Goal: Task Accomplishment & Management: Manage account settings

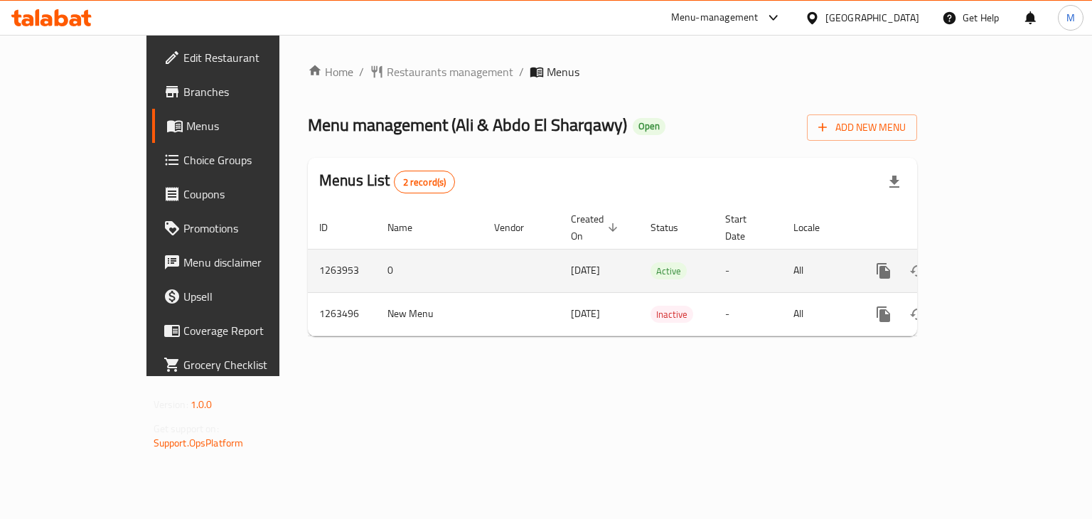
click at [995, 262] on icon "enhanced table" at bounding box center [986, 270] width 17 height 17
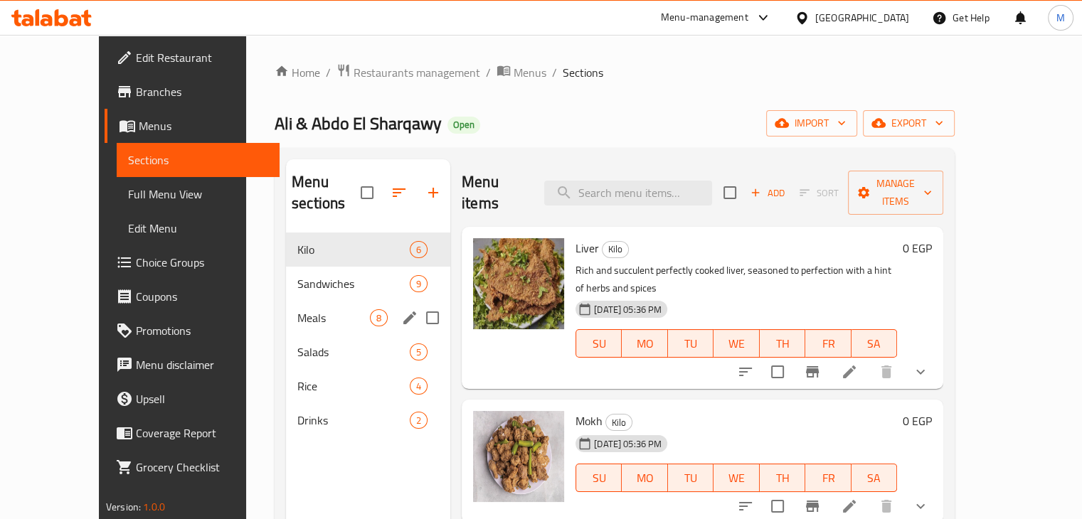
click at [290, 305] on div "Meals 8" at bounding box center [368, 318] width 164 height 34
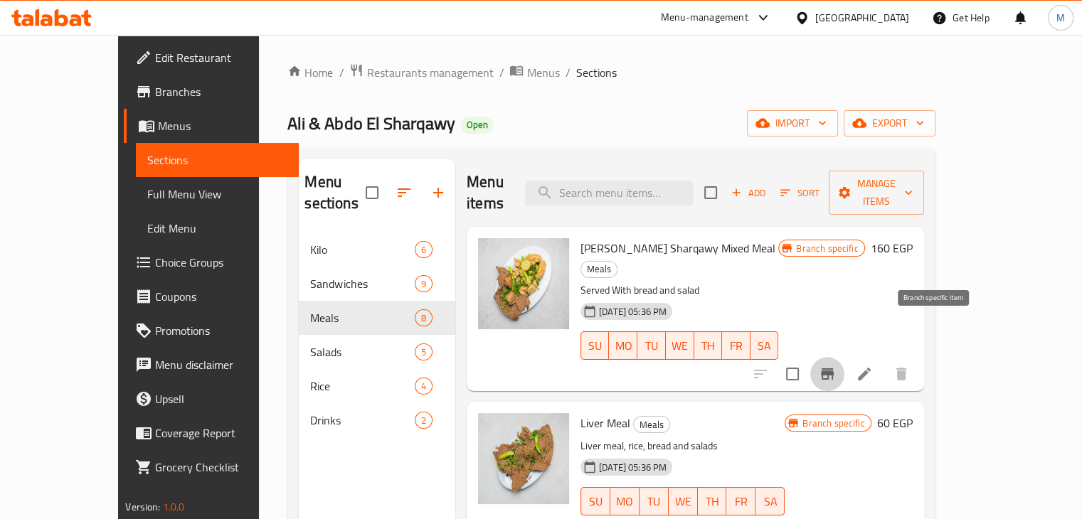
click at [836, 366] on icon "Branch-specific-item" at bounding box center [827, 374] width 17 height 17
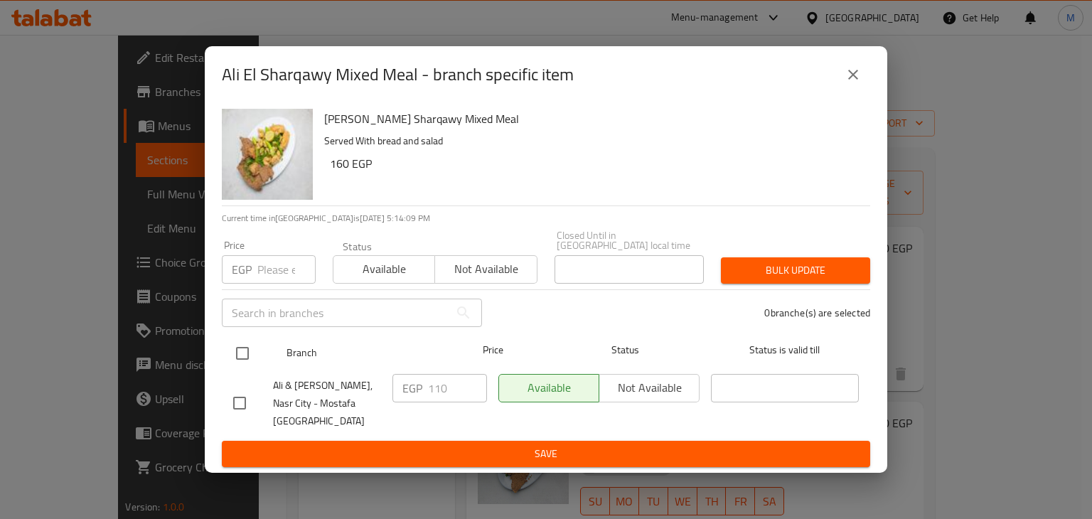
click at [233, 353] on input "checkbox" at bounding box center [243, 354] width 30 height 30
checkbox input "true"
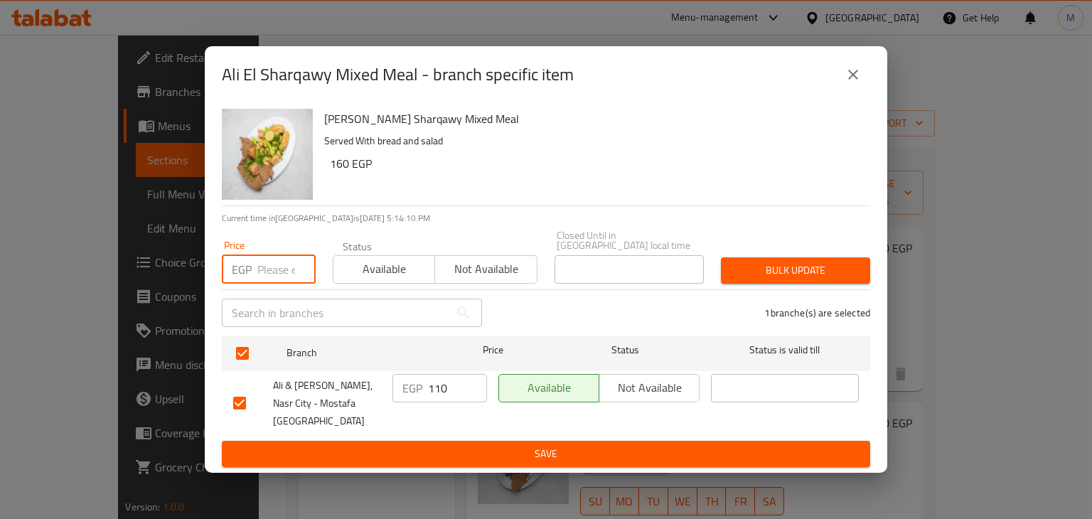
click at [267, 260] on input "number" at bounding box center [286, 269] width 58 height 28
type input "210"
click at [363, 260] on span "Available" at bounding box center [384, 269] width 90 height 21
click at [764, 262] on span "Bulk update" at bounding box center [796, 271] width 127 height 18
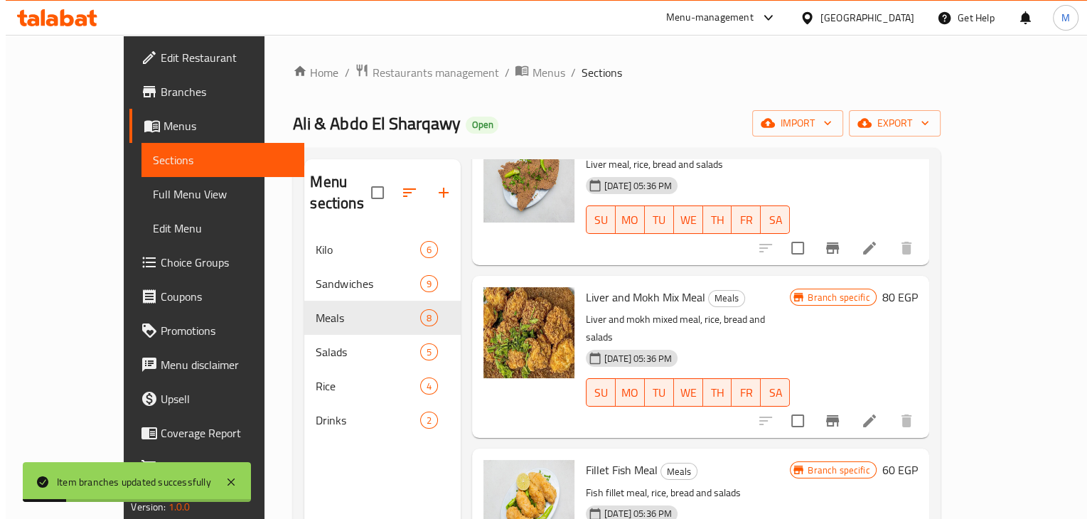
scroll to position [284, 0]
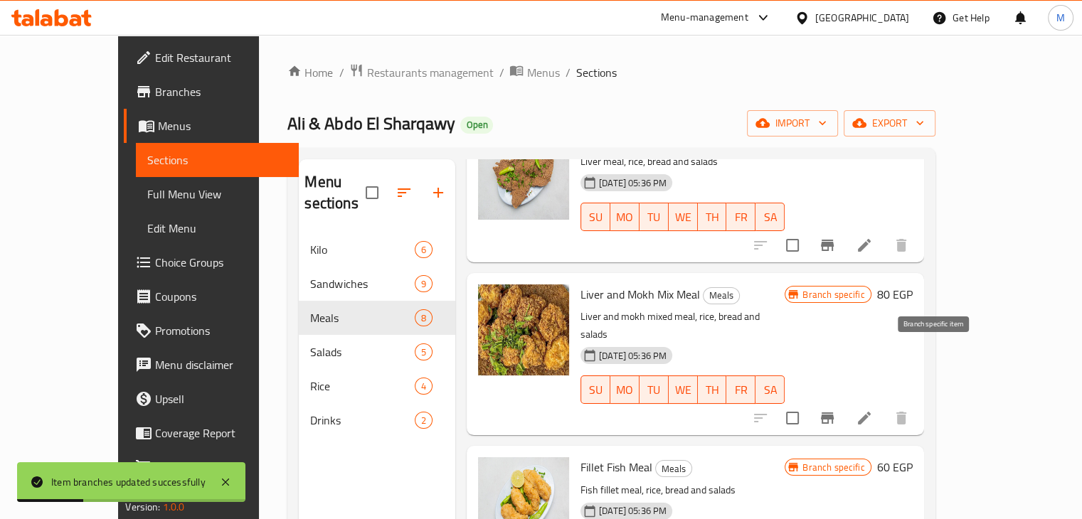
click at [834, 412] on icon "Branch-specific-item" at bounding box center [827, 417] width 13 height 11
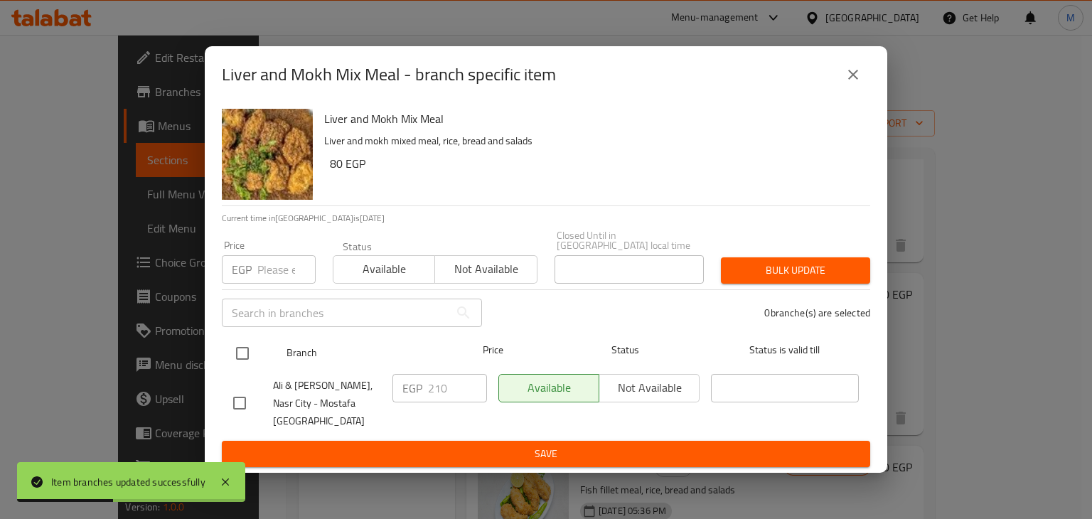
click at [241, 344] on input "checkbox" at bounding box center [243, 354] width 30 height 30
checkbox input "true"
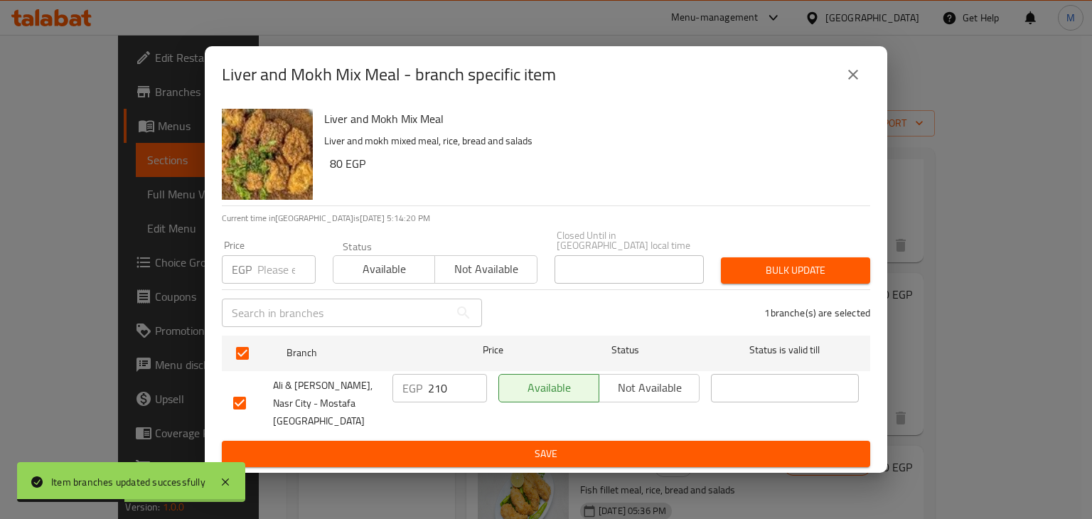
click at [260, 271] on input "number" at bounding box center [286, 269] width 58 height 28
type input "110"
click at [372, 265] on span "Available" at bounding box center [384, 269] width 90 height 21
click at [795, 275] on button "Bulk update" at bounding box center [795, 270] width 149 height 26
